Goal: Task Accomplishment & Management: Manage account settings

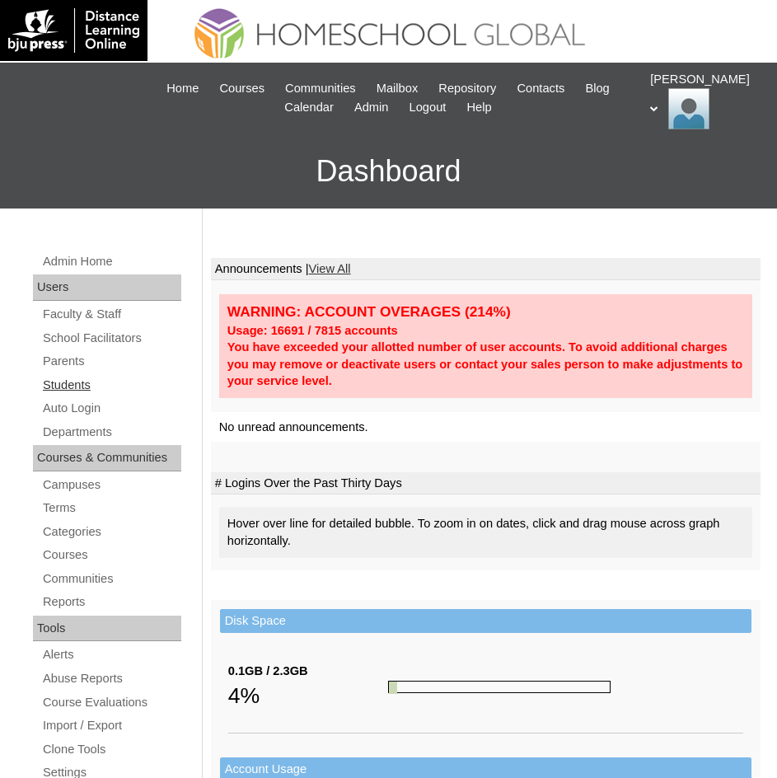
click at [75, 384] on link "Students" at bounding box center [111, 385] width 140 height 21
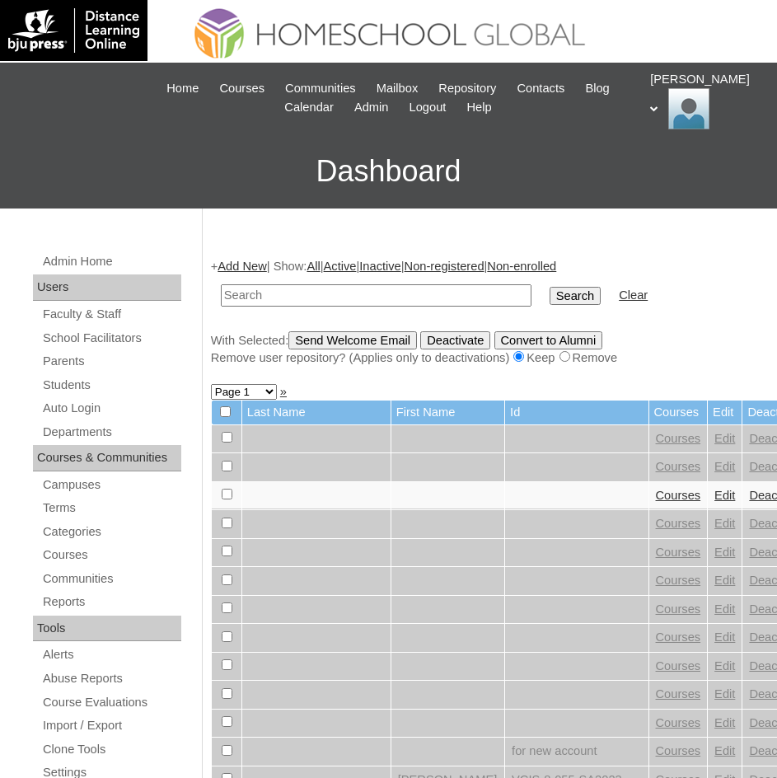
click at [287, 299] on input "text" at bounding box center [376, 295] width 311 height 22
type input "Bridget"
click at [550, 287] on input "Search" at bounding box center [575, 296] width 51 height 18
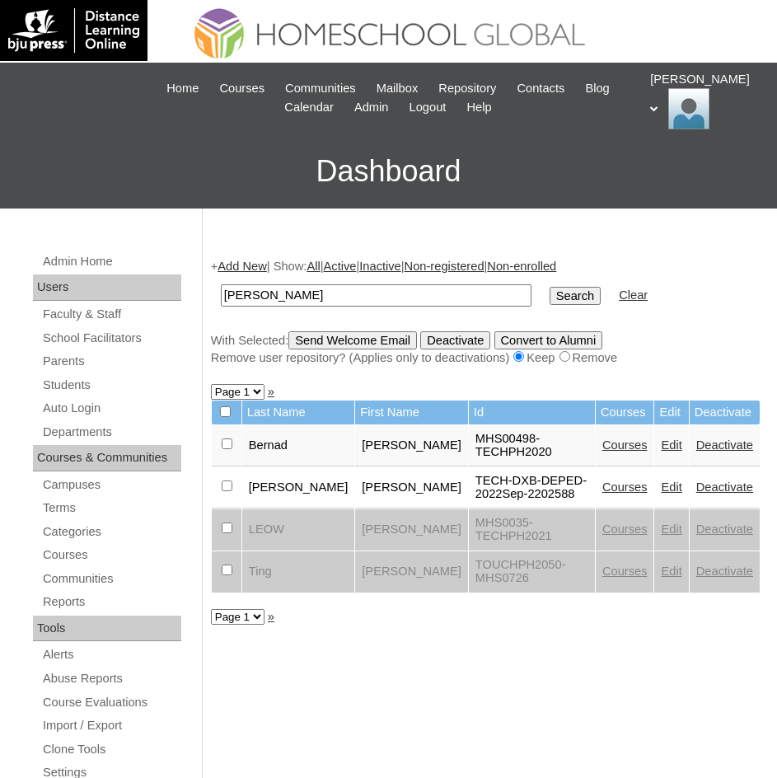
click at [634, 452] on link "Courses" at bounding box center [624, 444] width 45 height 13
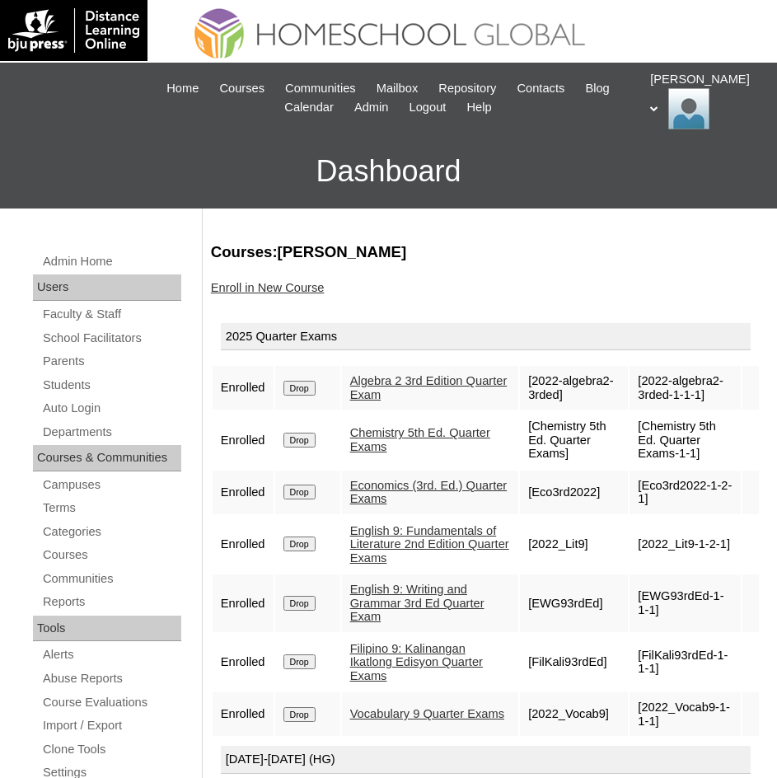
scroll to position [82, 0]
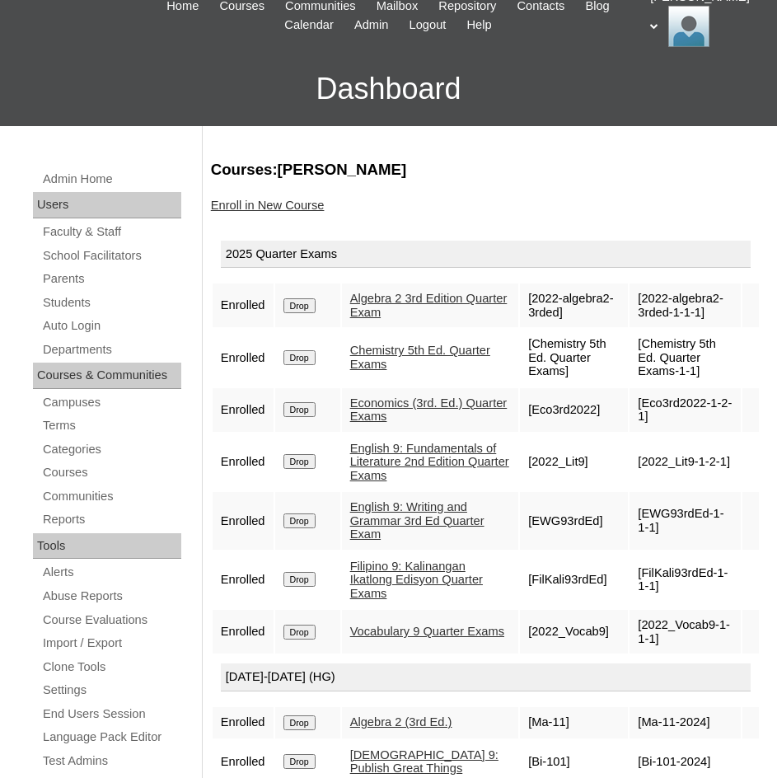
click at [383, 405] on link "Economics (3rd. Ed.) Quarter Exams" at bounding box center [428, 409] width 157 height 27
click at [427, 404] on link "Economics (3rd. Ed.) Quarter Exams" at bounding box center [428, 409] width 157 height 27
